Goal: Transaction & Acquisition: Obtain resource

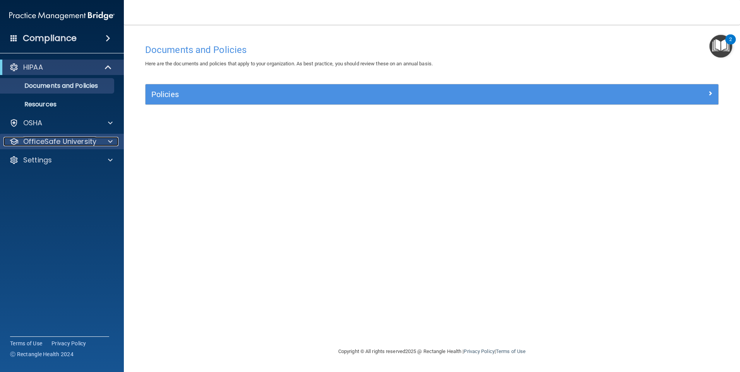
click at [106, 138] on div at bounding box center [108, 141] width 19 height 9
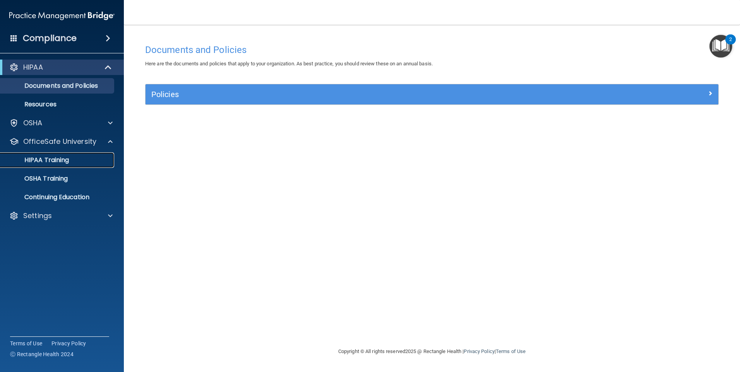
click at [70, 161] on div "HIPAA Training" at bounding box center [58, 160] width 106 height 8
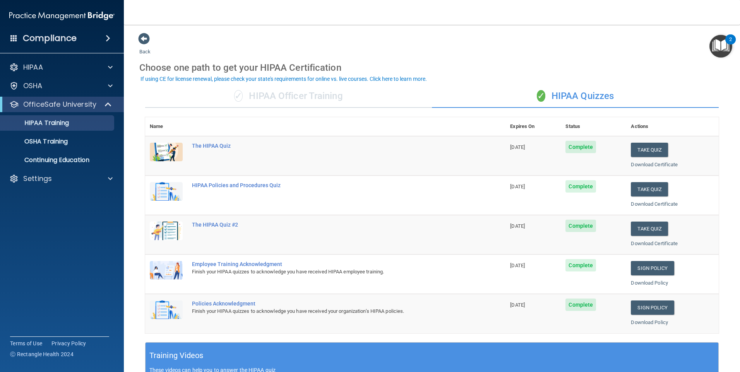
click at [298, 92] on div "✓ HIPAA Officer Training" at bounding box center [288, 96] width 287 height 23
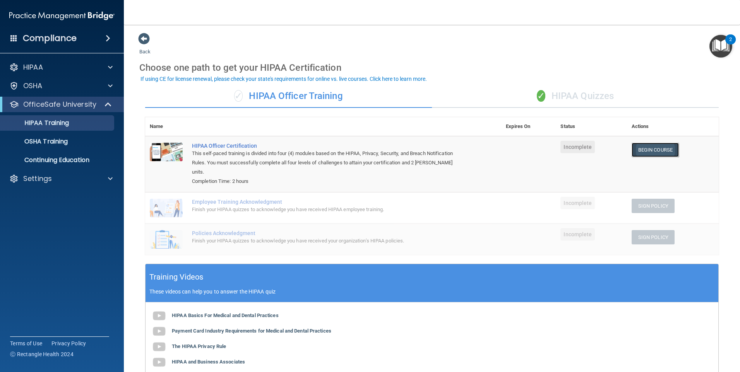
click at [653, 145] on link "Begin Course" at bounding box center [655, 150] width 47 height 14
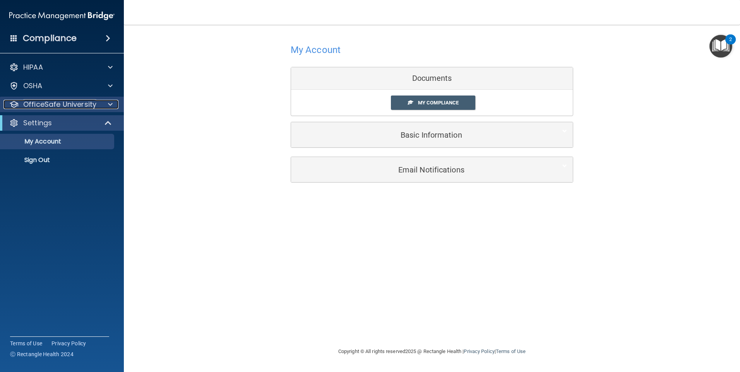
click at [88, 105] on p "OfficeSafe University" at bounding box center [59, 104] width 73 height 9
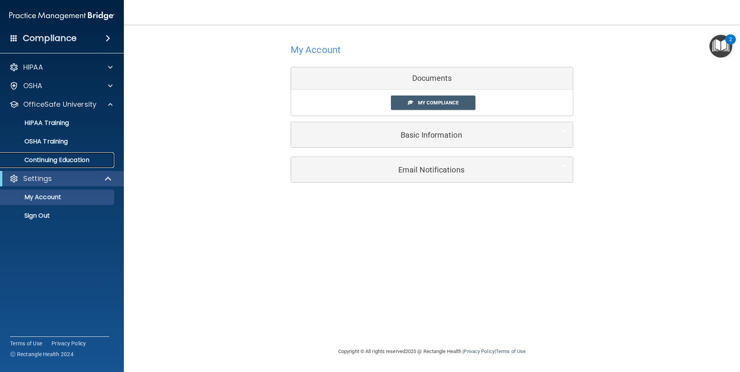
click at [71, 157] on p "Continuing Education" at bounding box center [58, 160] width 106 height 8
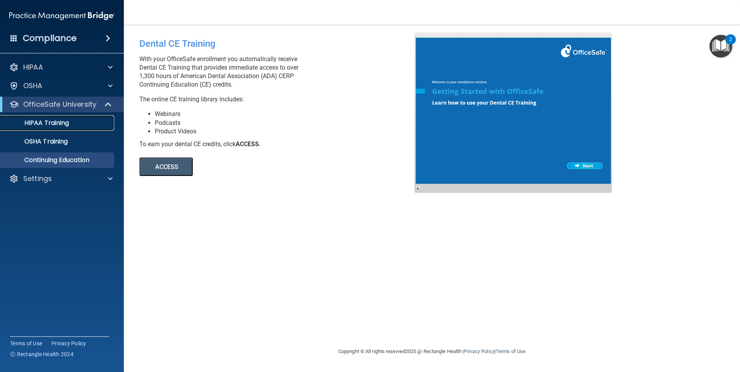
click at [62, 122] on p "HIPAA Training" at bounding box center [37, 123] width 64 height 8
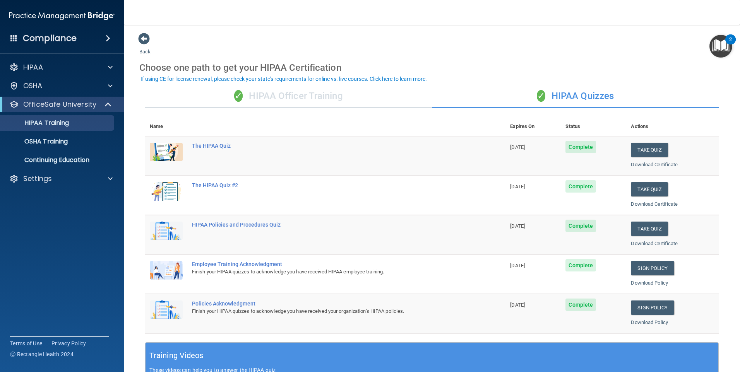
click at [286, 96] on div "✓ HIPAA Officer Training" at bounding box center [288, 96] width 287 height 23
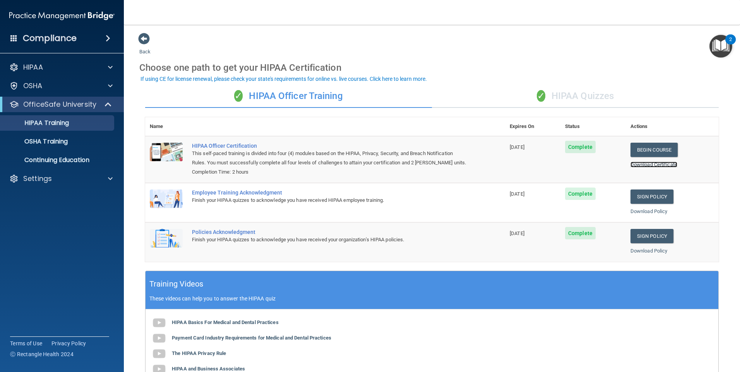
click at [657, 164] on link "Download Certificate" at bounding box center [654, 165] width 47 height 6
